Goal: Information Seeking & Learning: Learn about a topic

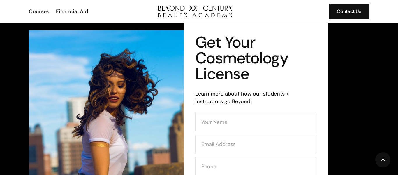
click at [371, 73] on div "Get Your Cosmetology License Learn more about how our students + instructors go…" at bounding box center [198, 120] width 355 height 194
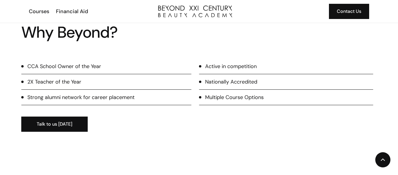
scroll to position [356, 0]
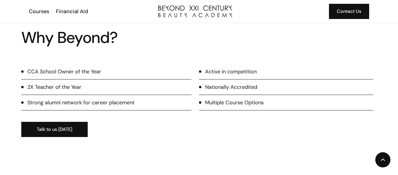
click at [76, 74] on div "CCA School Owner of the Year" at bounding box center [64, 72] width 74 height 8
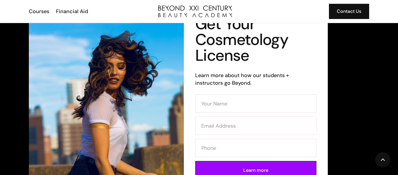
scroll to position [0, 0]
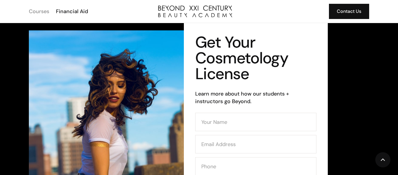
click at [42, 10] on div "Courses" at bounding box center [39, 12] width 20 height 8
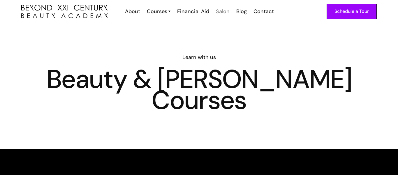
click at [225, 13] on div "Salon" at bounding box center [223, 12] width 14 height 8
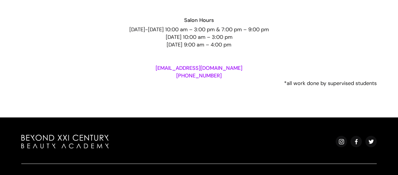
scroll to position [1072, 0]
